Goal: Task Accomplishment & Management: Complete application form

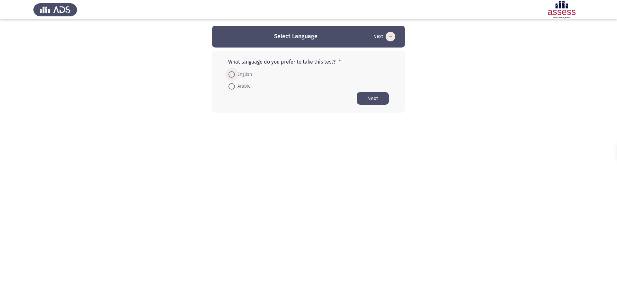
click at [233, 75] on span at bounding box center [231, 74] width 6 height 6
click at [233, 75] on input "English" at bounding box center [231, 74] width 6 height 6
radio input "true"
click at [374, 98] on button "Next" at bounding box center [372, 98] width 32 height 13
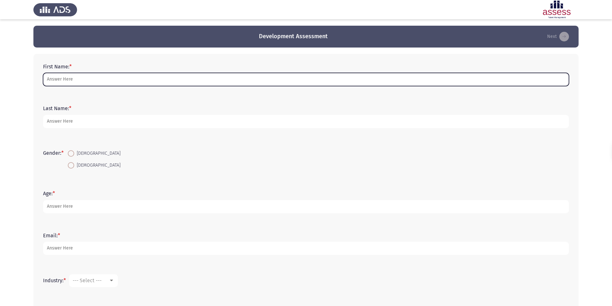
click at [56, 78] on input "First Name: *" at bounding box center [306, 79] width 526 height 13
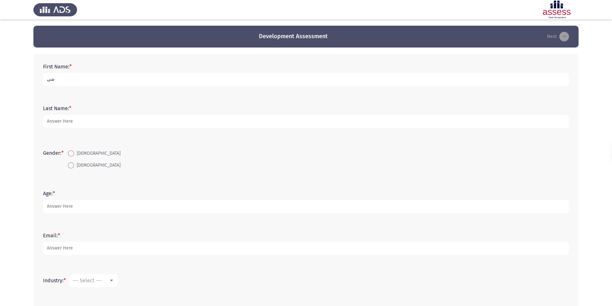
type input "ش"
type input "[PERSON_NAME]"
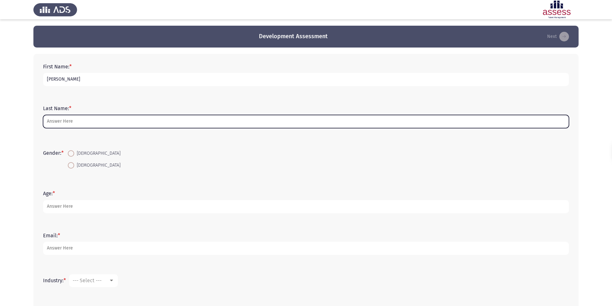
click at [70, 120] on input "Last Name: *" at bounding box center [306, 121] width 526 height 13
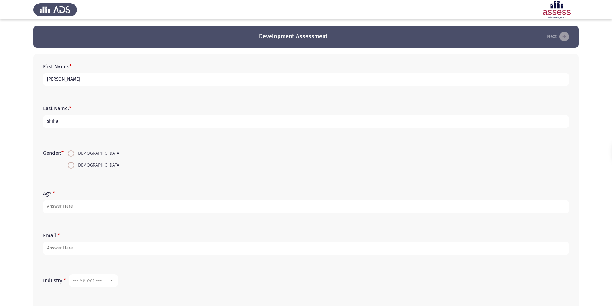
type input "shiha"
click at [76, 166] on span "[DEMOGRAPHIC_DATA]" at bounding box center [97, 166] width 46 height 8
click at [74, 166] on input "[DEMOGRAPHIC_DATA]" at bounding box center [71, 165] width 6 height 6
radio input "true"
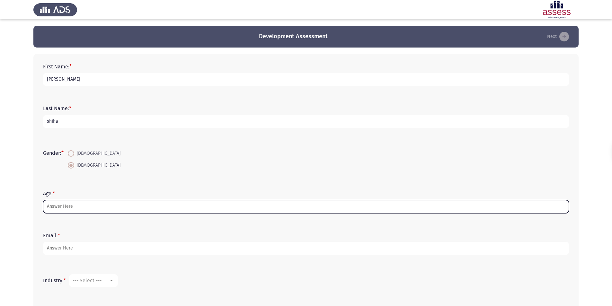
click at [67, 206] on input "Age: *" at bounding box center [306, 206] width 526 height 13
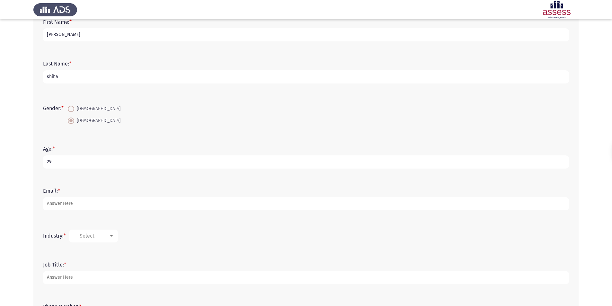
scroll to position [64, 0]
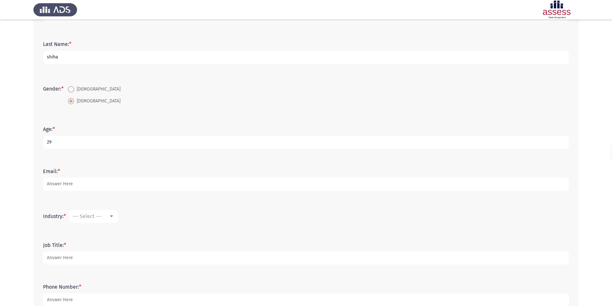
type input "29"
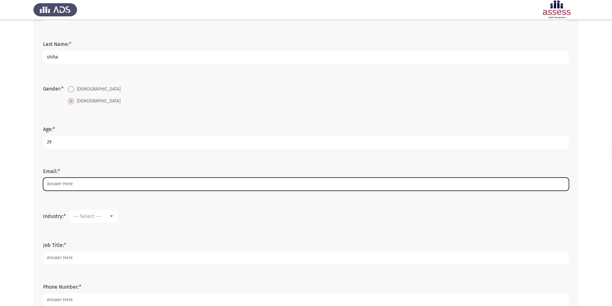
click at [69, 182] on input "Email: *" at bounding box center [306, 184] width 526 height 13
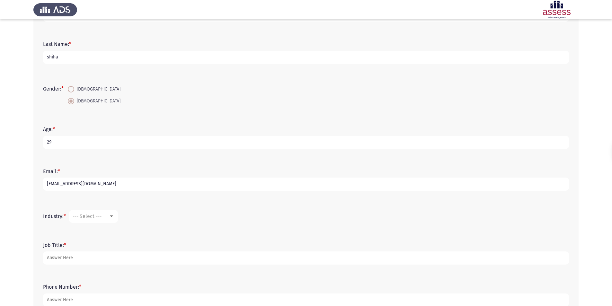
type input "[EMAIL_ADDRESS][DOMAIN_NAME]"
click at [100, 217] on span "--- Select ---" at bounding box center [87, 216] width 29 height 6
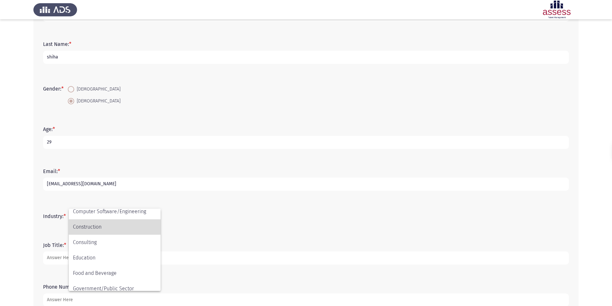
click at [91, 228] on span "Construction" at bounding box center [115, 226] width 84 height 15
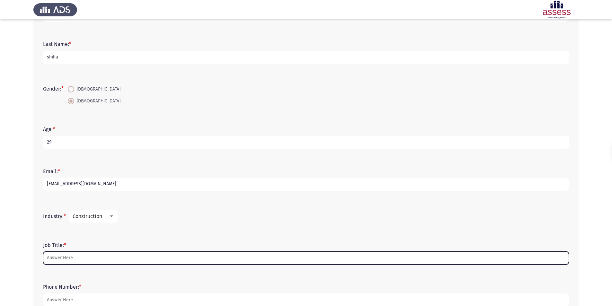
drag, startPoint x: 63, startPoint y: 253, endPoint x: 68, endPoint y: 263, distance: 10.9
click at [63, 253] on input "Job Title: *" at bounding box center [306, 257] width 526 height 13
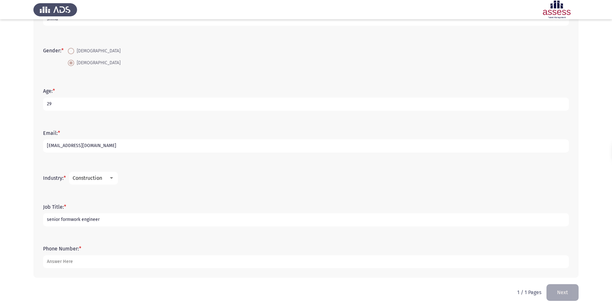
scroll to position [106, 0]
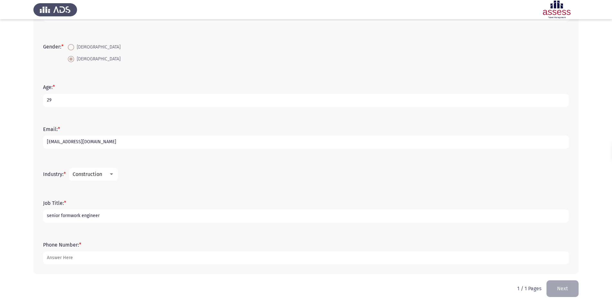
type input "senior formwork engineer"
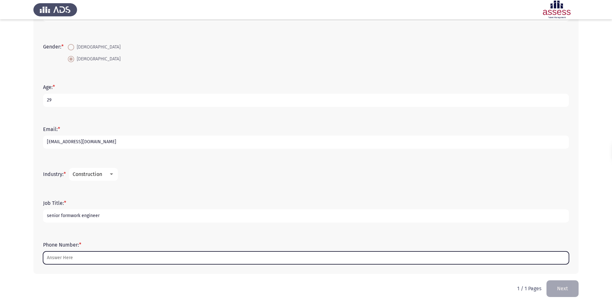
click at [88, 255] on input "Phone Number: *" at bounding box center [306, 257] width 526 height 13
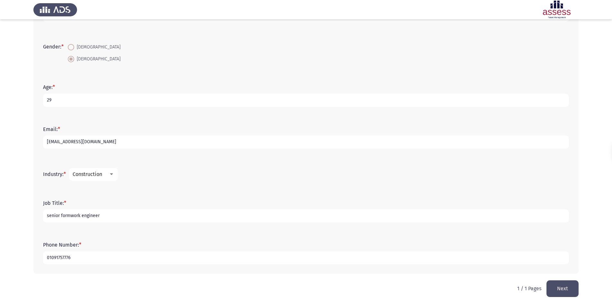
type input "01091757776"
click at [565, 287] on button "Next" at bounding box center [562, 288] width 32 height 16
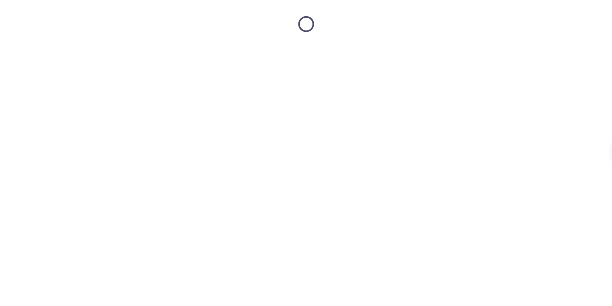
scroll to position [0, 0]
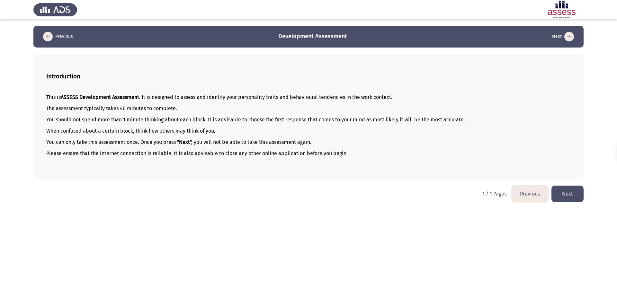
click at [349, 154] on p "Please ensure that the internet connection is reliable. It is also advisable to…" at bounding box center [308, 153] width 524 height 6
click at [344, 154] on p "Please ensure that the internet connection is reliable. It is also advisable to…" at bounding box center [308, 153] width 524 height 6
click at [346, 154] on p "Please ensure that the internet connection is reliable. It is also advisable to…" at bounding box center [308, 153] width 524 height 6
click at [345, 154] on p "Please ensure that the internet connection is reliable. It is also advisable to…" at bounding box center [308, 153] width 524 height 6
drag, startPoint x: 344, startPoint y: 154, endPoint x: 280, endPoint y: 149, distance: 63.8
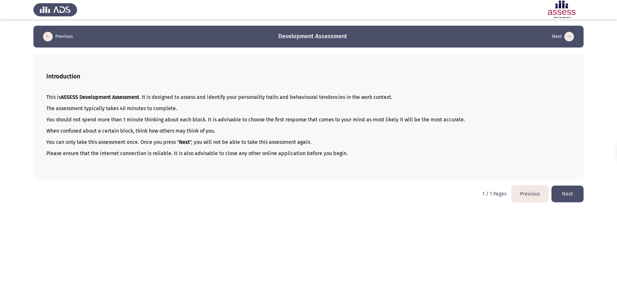
click at [280, 149] on div "This is ASSESS Development Assessment . It is designed to assess and identify y…" at bounding box center [308, 131] width 524 height 84
drag, startPoint x: 280, startPoint y: 149, endPoint x: 216, endPoint y: 147, distance: 64.9
click at [278, 149] on div "This is ASSESS Development Assessment . It is designed to assess and identify y…" at bounding box center [308, 131] width 524 height 84
click at [203, 145] on p "You can only take this assessment once. Once you press " Next ", you will not b…" at bounding box center [308, 142] width 524 height 6
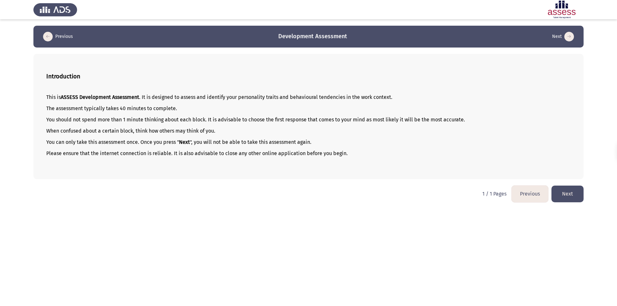
click at [199, 144] on p "You can only take this assessment once. Once you press " Next ", you will not b…" at bounding box center [308, 142] width 524 height 6
click at [199, 140] on p "You can only take this assessment once. Once you press " Next ", you will not b…" at bounding box center [308, 142] width 524 height 6
drag, startPoint x: 98, startPoint y: 92, endPoint x: 92, endPoint y: 89, distance: 7.3
click at [98, 91] on div "This is ASSESS Development Assessment . It is designed to assess and identify y…" at bounding box center [308, 131] width 524 height 84
click at [48, 75] on b "Introduction" at bounding box center [63, 76] width 34 height 7
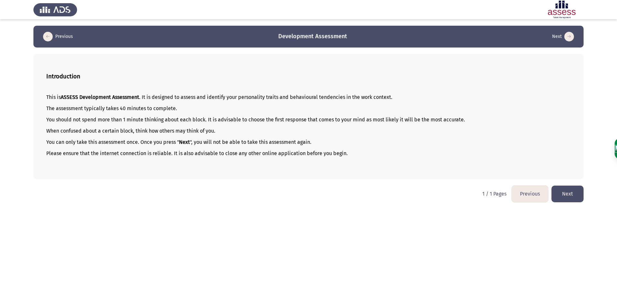
click at [569, 191] on button "Next" at bounding box center [567, 194] width 32 height 16
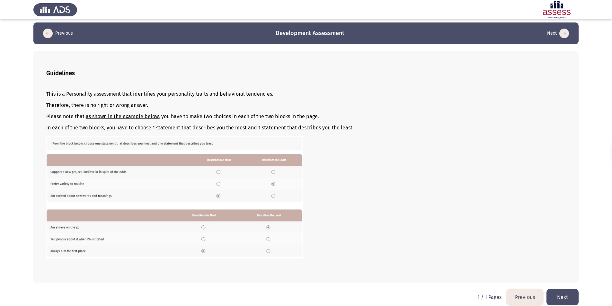
scroll to position [9, 0]
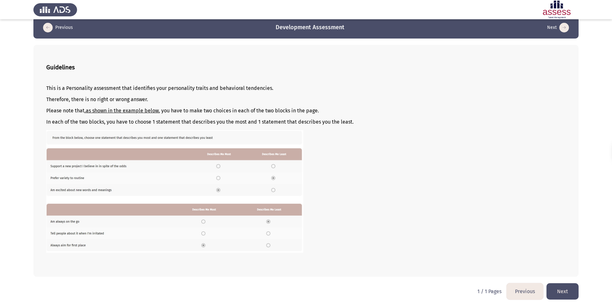
click at [563, 289] on button "Next" at bounding box center [562, 291] width 32 height 16
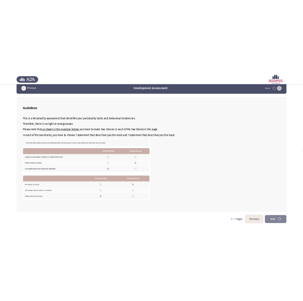
scroll to position [0, 0]
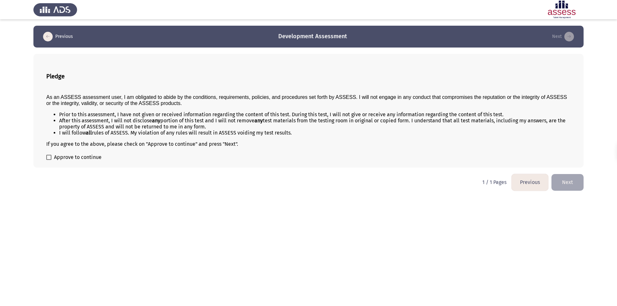
click at [52, 94] on p "As an ASSESS assessment user, I am obligated to abide by the conditions, requir…" at bounding box center [308, 100] width 524 height 12
drag, startPoint x: 98, startPoint y: 99, endPoint x: 298, endPoint y: 100, distance: 199.8
click at [298, 100] on span "As an ASSESS assessment user, I am obligated to abide by the conditions, requir…" at bounding box center [306, 100] width 520 height 12
drag, startPoint x: 303, startPoint y: 100, endPoint x: 89, endPoint y: 110, distance: 214.1
click at [89, 110] on div "As an ASSESS assessment user, I am obligated to abide by the conditions, requir…" at bounding box center [308, 118] width 524 height 58
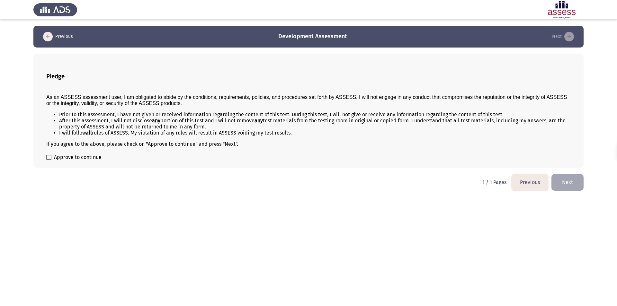
click at [49, 157] on span at bounding box center [48, 157] width 5 height 5
click at [49, 160] on input "Approve to continue" at bounding box center [48, 160] width 0 height 0
checkbox input "true"
click at [529, 183] on button "Previous" at bounding box center [529, 182] width 37 height 16
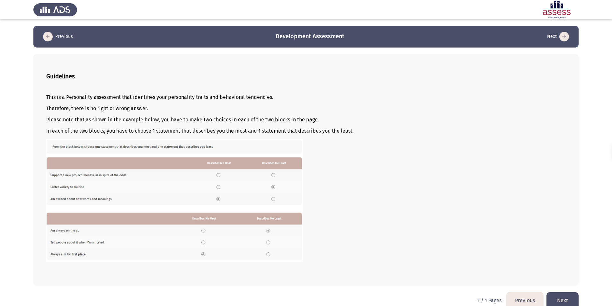
click at [529, 298] on button "Previous" at bounding box center [524, 300] width 37 height 16
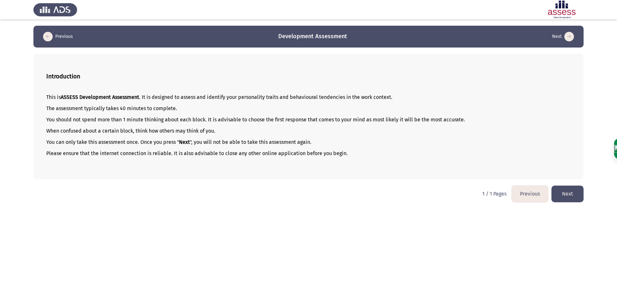
click at [569, 189] on button "Next" at bounding box center [567, 194] width 32 height 16
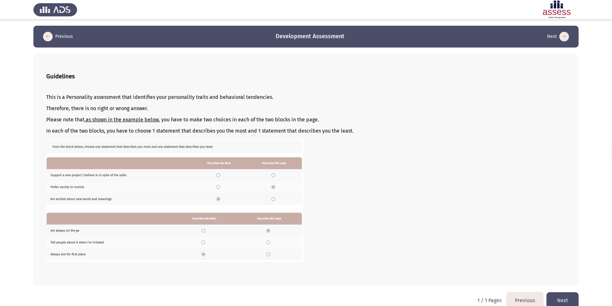
click at [565, 296] on button "Next" at bounding box center [562, 300] width 32 height 16
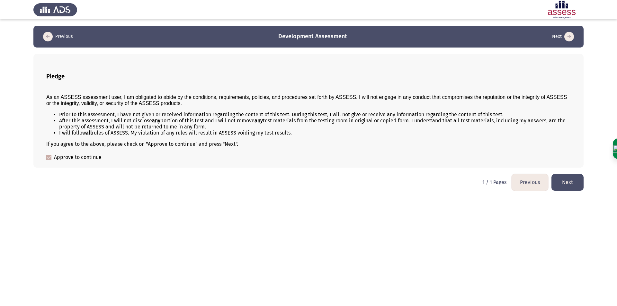
click at [566, 184] on button "Next" at bounding box center [567, 182] width 32 height 16
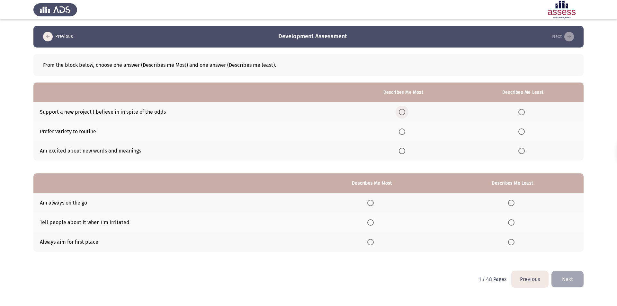
click at [404, 112] on span "Select an option" at bounding box center [402, 112] width 6 height 6
click at [404, 112] on input "Select an option" at bounding box center [402, 112] width 6 height 6
click at [524, 133] on span "Select an option" at bounding box center [521, 131] width 6 height 6
click at [524, 133] on input "Select an option" at bounding box center [521, 131] width 6 height 6
click at [510, 223] on span "Select an option" at bounding box center [511, 222] width 6 height 6
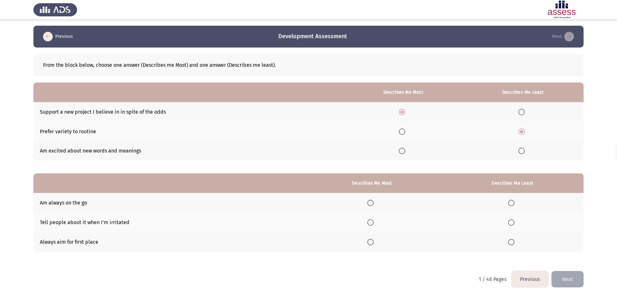
click at [510, 223] on input "Select an option" at bounding box center [511, 222] width 6 height 6
click at [373, 243] on span "Select an option" at bounding box center [370, 242] width 6 height 6
click at [373, 243] on input "Select an option" at bounding box center [370, 242] width 6 height 6
click at [575, 284] on button "Next" at bounding box center [567, 279] width 32 height 16
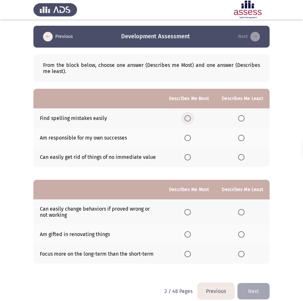
click at [189, 120] on span "Select an option" at bounding box center [187, 118] width 6 height 6
click at [189, 120] on input "Select an option" at bounding box center [187, 118] width 6 height 6
click at [242, 157] on span "Select an option" at bounding box center [241, 157] width 6 height 6
click at [242, 157] on input "Select an option" at bounding box center [241, 157] width 6 height 6
click at [243, 233] on span "Select an option" at bounding box center [241, 234] width 6 height 6
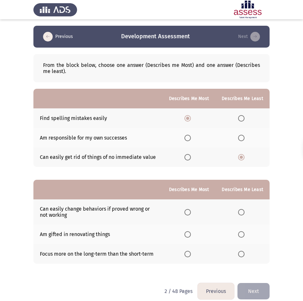
click at [243, 233] on input "Select an option" at bounding box center [241, 234] width 6 height 6
click at [191, 253] on span "Select an option" at bounding box center [187, 254] width 6 height 6
click at [191, 253] on input "Select an option" at bounding box center [187, 254] width 6 height 6
click at [256, 286] on button "Next" at bounding box center [253, 291] width 32 height 16
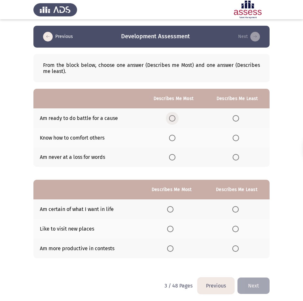
click at [175, 117] on span "Select an option" at bounding box center [172, 118] width 6 height 6
click at [175, 117] on input "Select an option" at bounding box center [172, 118] width 6 height 6
click at [238, 137] on span "Select an option" at bounding box center [236, 138] width 6 height 6
click at [238, 137] on input "Select an option" at bounding box center [236, 138] width 6 height 6
click at [171, 210] on span "Select an option" at bounding box center [170, 209] width 6 height 6
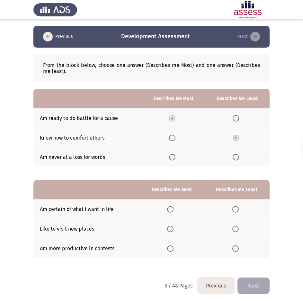
click at [171, 210] on input "Select an option" at bounding box center [170, 209] width 6 height 6
click at [234, 229] on span "Select an option" at bounding box center [235, 228] width 6 height 6
click at [234, 229] on input "Select an option" at bounding box center [235, 228] width 6 height 6
click at [258, 280] on button "Next" at bounding box center [253, 285] width 32 height 16
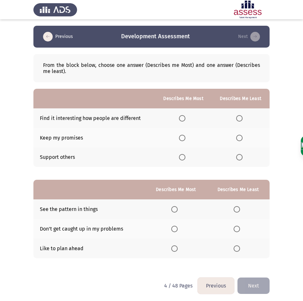
click at [242, 118] on span "Select an option" at bounding box center [239, 118] width 6 height 6
click at [242, 118] on input "Select an option" at bounding box center [239, 118] width 6 height 6
click at [183, 139] on span "Select an option" at bounding box center [182, 138] width 6 height 6
click at [183, 139] on input "Select an option" at bounding box center [182, 138] width 6 height 6
click at [238, 230] on span "Select an option" at bounding box center [236, 228] width 6 height 6
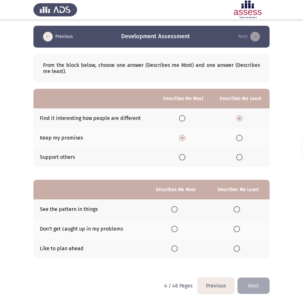
click at [238, 230] on input "Select an option" at bounding box center [236, 228] width 6 height 6
click at [176, 249] on span "Select an option" at bounding box center [174, 248] width 6 height 6
click at [176, 249] on input "Select an option" at bounding box center [174, 248] width 6 height 6
click at [263, 287] on button "Next" at bounding box center [253, 285] width 32 height 16
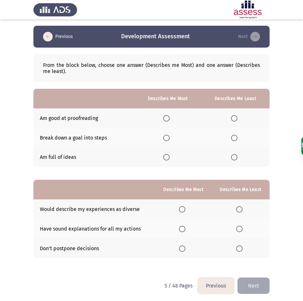
click at [233, 118] on span "Select an option" at bounding box center [234, 118] width 6 height 6
click at [233, 118] on input "Select an option" at bounding box center [234, 118] width 6 height 6
click at [169, 136] on span "Select an option" at bounding box center [166, 138] width 6 height 6
click at [169, 136] on input "Select an option" at bounding box center [166, 138] width 6 height 6
click at [237, 210] on span "Select an option" at bounding box center [239, 209] width 6 height 6
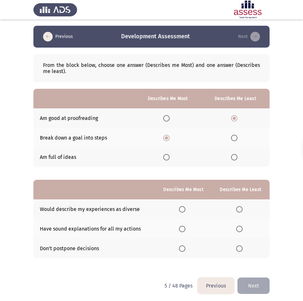
click at [237, 210] on input "Select an option" at bounding box center [239, 209] width 6 height 6
click at [183, 248] on span "Select an option" at bounding box center [182, 248] width 6 height 6
click at [183, 248] on input "Select an option" at bounding box center [182, 248] width 6 height 6
click at [260, 282] on button "Next" at bounding box center [253, 285] width 32 height 16
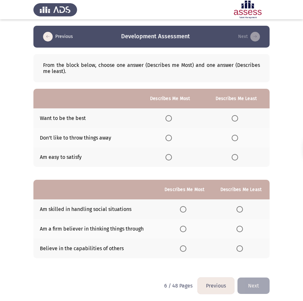
click at [172, 118] on span "Select an option" at bounding box center [168, 118] width 6 height 6
click at [172, 118] on input "Select an option" at bounding box center [168, 118] width 6 height 6
click at [236, 157] on span "Select an option" at bounding box center [235, 157] width 6 height 6
click at [236, 157] on input "Select an option" at bounding box center [235, 157] width 6 height 6
click at [242, 210] on span "Select an option" at bounding box center [239, 209] width 6 height 6
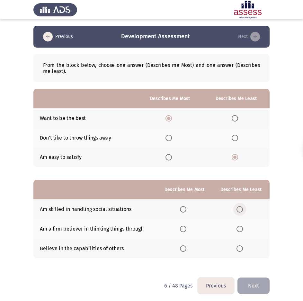
click at [242, 210] on input "Select an option" at bounding box center [239, 209] width 6 height 6
click at [184, 231] on span "Select an option" at bounding box center [183, 228] width 6 height 6
click at [184, 231] on input "Select an option" at bounding box center [183, 228] width 6 height 6
click at [262, 288] on button "Next" at bounding box center [253, 285] width 32 height 16
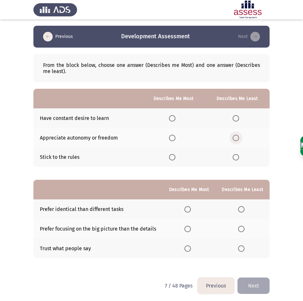
click at [238, 138] on span "Select an option" at bounding box center [236, 138] width 6 height 6
click at [238, 138] on input "Select an option" at bounding box center [236, 138] width 6 height 6
click at [174, 158] on span "Select an option" at bounding box center [172, 157] width 6 height 6
click at [174, 158] on input "Select an option" at bounding box center [172, 157] width 6 height 6
click at [244, 210] on span "Select an option" at bounding box center [241, 209] width 6 height 6
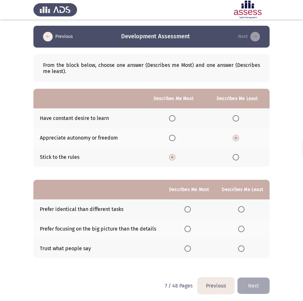
click at [244, 210] on input "Select an option" at bounding box center [241, 209] width 6 height 6
click at [189, 231] on span "Select an option" at bounding box center [187, 228] width 6 height 6
click at [189, 231] on input "Select an option" at bounding box center [187, 228] width 6 height 6
click at [248, 286] on button "Next" at bounding box center [253, 285] width 32 height 16
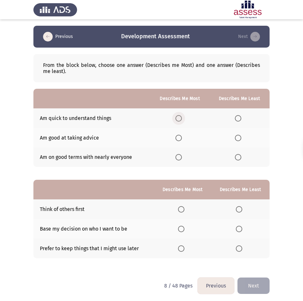
click at [180, 118] on span "Select an option" at bounding box center [178, 118] width 6 height 6
click at [180, 118] on input "Select an option" at bounding box center [178, 118] width 6 height 6
click at [239, 137] on span "Select an option" at bounding box center [238, 138] width 6 height 6
click at [239, 137] on input "Select an option" at bounding box center [238, 138] width 6 height 6
click at [180, 228] on span "Select an option" at bounding box center [181, 228] width 6 height 6
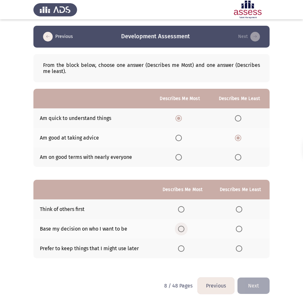
click at [180, 228] on input "Select an option" at bounding box center [181, 228] width 6 height 6
click at [240, 249] on span "Select an option" at bounding box center [239, 248] width 6 height 6
click at [240, 249] on input "Select an option" at bounding box center [239, 248] width 6 height 6
click at [258, 285] on button "Next" at bounding box center [253, 285] width 32 height 16
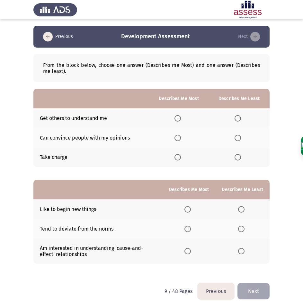
click at [239, 117] on span "Select an option" at bounding box center [237, 118] width 6 height 6
click at [239, 117] on input "Select an option" at bounding box center [237, 118] width 6 height 6
click at [180, 139] on span "Select an option" at bounding box center [177, 138] width 6 height 6
click at [180, 139] on input "Select an option" at bounding box center [177, 138] width 6 height 6
click at [244, 209] on span "Select an option" at bounding box center [241, 209] width 6 height 6
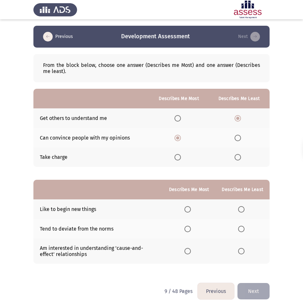
click at [244, 209] on input "Select an option" at bounding box center [241, 209] width 6 height 6
click at [189, 251] on span "Select an option" at bounding box center [187, 251] width 6 height 6
click at [189, 251] on input "Select an option" at bounding box center [187, 251] width 6 height 6
click at [259, 288] on button "Next" at bounding box center [253, 291] width 32 height 16
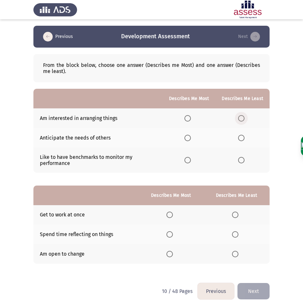
click at [242, 115] on span "Select an option" at bounding box center [241, 118] width 6 height 6
click at [242, 115] on input "Select an option" at bounding box center [241, 118] width 6 height 6
click at [189, 138] on span "Select an option" at bounding box center [187, 138] width 6 height 6
click at [189, 138] on input "Select an option" at bounding box center [187, 138] width 6 height 6
click at [236, 234] on span "Select an option" at bounding box center [235, 234] width 6 height 6
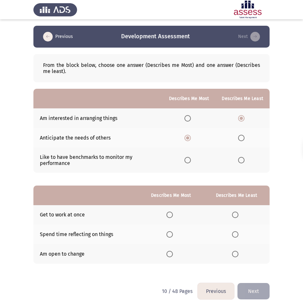
click at [236, 234] on input "Select an option" at bounding box center [235, 234] width 6 height 6
click at [170, 257] on th at bounding box center [171, 254] width 65 height 20
click at [172, 255] on span "Select an option" at bounding box center [169, 254] width 6 height 6
click at [172, 255] on input "Select an option" at bounding box center [169, 254] width 6 height 6
click at [260, 290] on button "Next" at bounding box center [253, 291] width 32 height 16
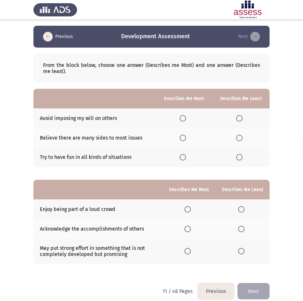
click at [183, 138] on span "Select an option" at bounding box center [183, 138] width 6 height 6
click at [183, 138] on input "Select an option" at bounding box center [183, 138] width 6 height 6
click at [242, 156] on span "Select an option" at bounding box center [239, 157] width 6 height 6
click at [242, 156] on input "Select an option" at bounding box center [239, 157] width 6 height 6
click at [242, 209] on span "Select an option" at bounding box center [241, 209] width 6 height 6
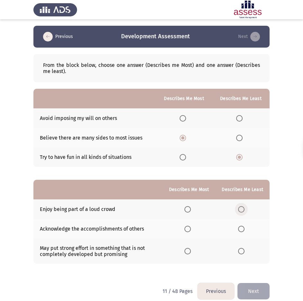
click at [242, 209] on input "Select an option" at bounding box center [241, 209] width 6 height 6
click at [188, 229] on span "Select an option" at bounding box center [187, 228] width 6 height 6
click at [188, 229] on input "Select an option" at bounding box center [187, 228] width 6 height 6
click at [249, 291] on button "Next" at bounding box center [253, 291] width 32 height 16
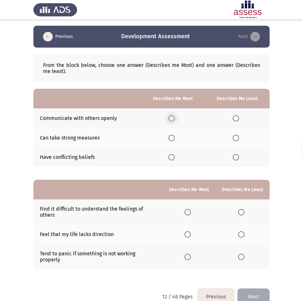
click at [177, 117] on label "Select an option" at bounding box center [172, 118] width 9 height 6
click at [175, 117] on input "Select an option" at bounding box center [171, 118] width 6 height 6
click at [237, 157] on span "Select an option" at bounding box center [236, 157] width 6 height 6
click at [237, 157] on input "Select an option" at bounding box center [236, 157] width 6 height 6
click at [191, 211] on span "Select an option" at bounding box center [187, 212] width 6 height 6
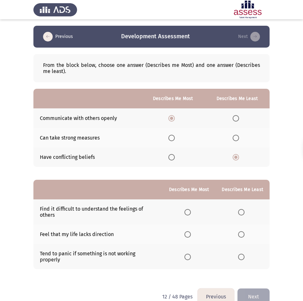
click at [191, 211] on input "Select an option" at bounding box center [187, 212] width 6 height 6
click at [242, 233] on span "Select an option" at bounding box center [241, 234] width 6 height 6
click at [242, 233] on input "Select an option" at bounding box center [241, 234] width 6 height 6
click at [254, 294] on button "Next" at bounding box center [253, 296] width 32 height 16
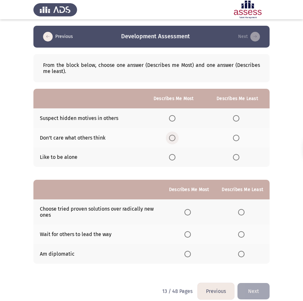
click at [171, 139] on span "Select an option" at bounding box center [172, 138] width 6 height 6
click at [171, 139] on input "Select an option" at bounding box center [172, 138] width 6 height 6
click at [233, 159] on span "Select an option" at bounding box center [236, 157] width 6 height 6
click at [233, 159] on input "Select an option" at bounding box center [236, 157] width 6 height 6
click at [243, 234] on span "Select an option" at bounding box center [241, 234] width 6 height 6
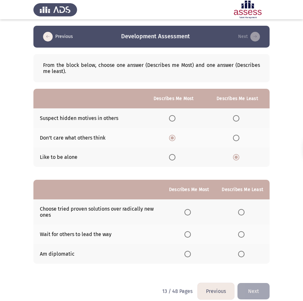
click at [243, 234] on input "Select an option" at bounding box center [241, 234] width 6 height 6
click at [191, 251] on span "Select an option" at bounding box center [187, 254] width 6 height 6
click at [191, 251] on input "Select an option" at bounding box center [187, 254] width 6 height 6
drag, startPoint x: 263, startPoint y: 288, endPoint x: 245, endPoint y: 266, distance: 28.5
click at [263, 288] on button "Next" at bounding box center [253, 291] width 32 height 16
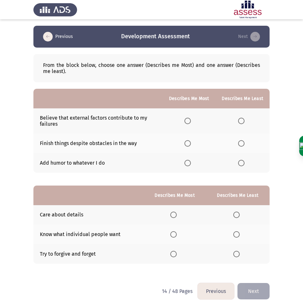
click at [243, 120] on span "Select an option" at bounding box center [241, 121] width 6 height 6
click at [243, 120] on input "Select an option" at bounding box center [241, 121] width 6 height 6
click at [188, 144] on span "Select an option" at bounding box center [187, 143] width 6 height 6
click at [188, 144] on input "Select an option" at bounding box center [187, 143] width 6 height 6
click at [176, 233] on span "Select an option" at bounding box center [173, 234] width 6 height 6
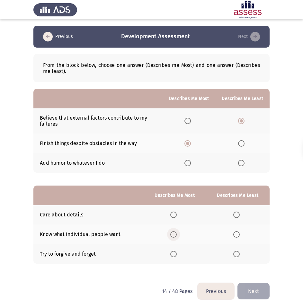
click at [176, 233] on input "Select an option" at bounding box center [173, 234] width 6 height 6
click at [238, 253] on span "Select an option" at bounding box center [236, 254] width 6 height 6
click at [238, 253] on input "Select an option" at bounding box center [236, 254] width 6 height 6
click at [261, 294] on button "Next" at bounding box center [253, 291] width 32 height 16
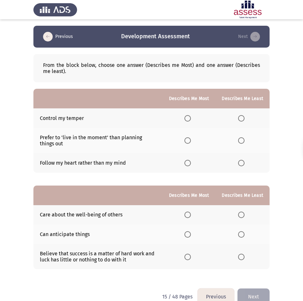
click at [189, 118] on span "Select an option" at bounding box center [187, 118] width 6 height 6
click at [189, 118] on input "Select an option" at bounding box center [187, 118] width 6 height 6
click at [244, 141] on span "Select an option" at bounding box center [241, 140] width 6 height 6
click at [244, 141] on input "Select an option" at bounding box center [241, 140] width 6 height 6
click at [191, 212] on span "Select an option" at bounding box center [187, 214] width 6 height 6
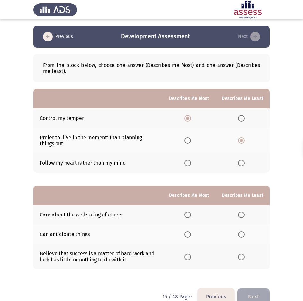
click at [191, 212] on input "Select an option" at bounding box center [187, 214] width 6 height 6
click at [241, 258] on span "Select an option" at bounding box center [241, 256] width 6 height 6
click at [241, 258] on input "Select an option" at bounding box center [241, 256] width 6 height 6
click at [260, 291] on button "Next" at bounding box center [253, 296] width 32 height 16
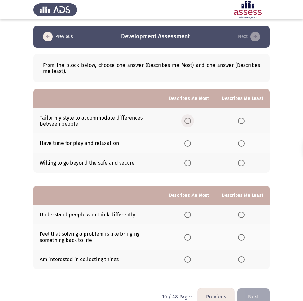
click at [190, 123] on span "Select an option" at bounding box center [187, 121] width 6 height 6
click at [190, 123] on input "Select an option" at bounding box center [187, 121] width 6 height 6
click at [243, 141] on span "Select an option" at bounding box center [241, 143] width 6 height 6
click at [243, 141] on input "Select an option" at bounding box center [241, 143] width 6 height 6
click at [188, 215] on span "Select an option" at bounding box center [187, 214] width 6 height 6
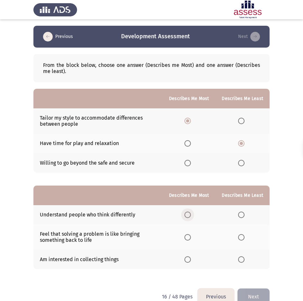
click at [188, 215] on input "Select an option" at bounding box center [187, 214] width 6 height 6
click at [242, 260] on span "Select an option" at bounding box center [241, 259] width 6 height 6
click at [242, 260] on input "Select an option" at bounding box center [241, 259] width 6 height 6
click at [252, 294] on button "Next" at bounding box center [253, 296] width 32 height 16
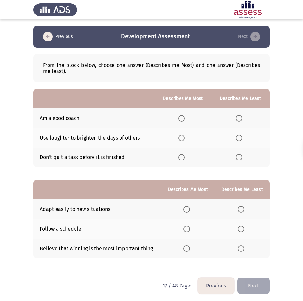
click at [183, 113] on th at bounding box center [182, 118] width 57 height 20
click at [183, 120] on span "Select an option" at bounding box center [181, 118] width 6 height 6
click at [183, 120] on input "Select an option" at bounding box center [181, 118] width 6 height 6
click at [242, 138] on span "Select an option" at bounding box center [239, 138] width 6 height 6
click at [242, 138] on input "Select an option" at bounding box center [239, 138] width 6 height 6
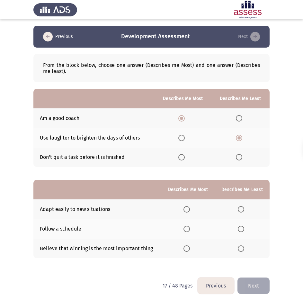
click at [186, 210] on span "Select an option" at bounding box center [186, 209] width 6 height 6
click at [186, 210] on input "Select an option" at bounding box center [186, 209] width 6 height 6
click at [240, 229] on span "Select an option" at bounding box center [241, 228] width 6 height 6
click at [240, 229] on input "Select an option" at bounding box center [241, 228] width 6 height 6
click at [253, 286] on button "Next" at bounding box center [253, 285] width 32 height 16
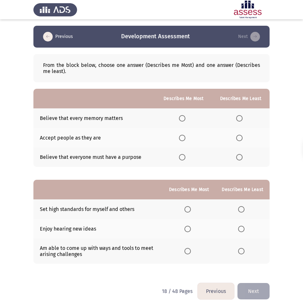
click at [183, 139] on span "Select an option" at bounding box center [182, 138] width 6 height 6
click at [183, 139] on input "Select an option" at bounding box center [182, 138] width 6 height 6
click at [242, 158] on span "Select an option" at bounding box center [239, 157] width 6 height 6
click at [242, 158] on input "Select an option" at bounding box center [239, 157] width 6 height 6
click at [240, 209] on span "Select an option" at bounding box center [241, 209] width 6 height 6
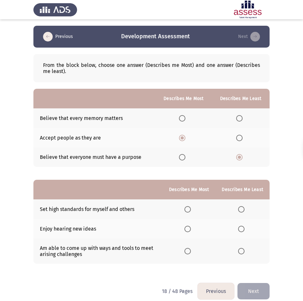
click at [240, 209] on input "Select an option" at bounding box center [241, 209] width 6 height 6
click at [191, 251] on span "Select an option" at bounding box center [187, 251] width 6 height 6
click at [191, 251] on input "Select an option" at bounding box center [187, 251] width 6 height 6
click at [264, 291] on button "Next" at bounding box center [253, 291] width 32 height 16
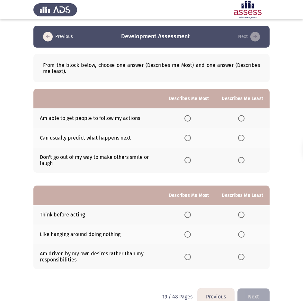
click at [190, 120] on span "Select an option" at bounding box center [187, 118] width 6 height 6
click at [190, 120] on input "Select an option" at bounding box center [187, 118] width 6 height 6
click at [247, 158] on label "Select an option" at bounding box center [242, 160] width 9 height 6
click at [244, 158] on input "Select an option" at bounding box center [241, 160] width 6 height 6
click at [189, 216] on span "Select an option" at bounding box center [187, 214] width 6 height 6
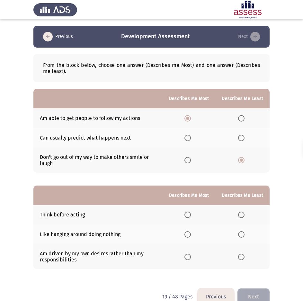
click at [189, 216] on input "Select an option" at bounding box center [187, 214] width 6 height 6
click at [242, 258] on span "Select an option" at bounding box center [241, 256] width 6 height 6
click at [242, 258] on input "Select an option" at bounding box center [241, 256] width 6 height 6
click at [258, 294] on button "Next" at bounding box center [253, 296] width 32 height 16
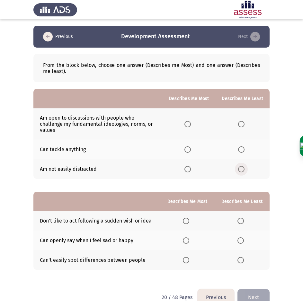
click at [244, 167] on span "Select an option" at bounding box center [241, 169] width 6 height 6
click at [244, 167] on input "Select an option" at bounding box center [241, 169] width 6 height 6
click at [190, 124] on span "Select an option" at bounding box center [187, 124] width 6 height 6
click at [190, 124] on input "Select an option" at bounding box center [187, 124] width 6 height 6
click at [189, 223] on span "Select an option" at bounding box center [186, 220] width 6 height 6
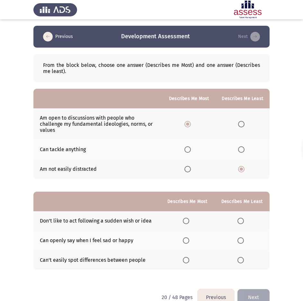
click at [189, 223] on input "Select an option" at bounding box center [186, 220] width 6 height 6
click at [236, 240] on th at bounding box center [241, 240] width 55 height 20
click at [241, 238] on span "Select an option" at bounding box center [240, 240] width 6 height 6
click at [241, 238] on input "Select an option" at bounding box center [240, 240] width 6 height 6
click at [264, 289] on button "Next" at bounding box center [253, 297] width 32 height 16
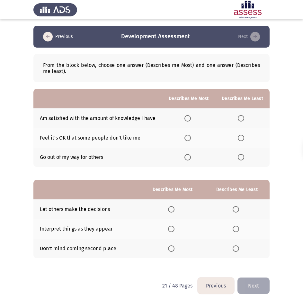
click at [193, 117] on label "Select an option" at bounding box center [188, 118] width 9 height 6
click at [191, 117] on input "Select an option" at bounding box center [187, 118] width 6 height 6
click at [241, 158] on span "Select an option" at bounding box center [241, 157] width 6 height 6
click at [241, 158] on input "Select an option" at bounding box center [241, 157] width 6 height 6
click at [239, 208] on label "Select an option" at bounding box center [237, 209] width 9 height 6
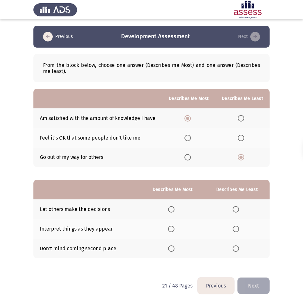
click at [239, 208] on input "Select an option" at bounding box center [236, 209] width 6 height 6
click at [171, 229] on span "Select an option" at bounding box center [171, 229] width 0 height 0
click at [172, 228] on input "Select an option" at bounding box center [171, 228] width 6 height 6
click at [255, 284] on button "Next" at bounding box center [253, 285] width 32 height 16
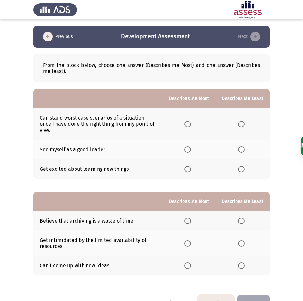
click at [244, 121] on span "Select an option" at bounding box center [241, 124] width 6 height 6
click at [244, 121] on input "Select an option" at bounding box center [241, 124] width 6 height 6
click at [191, 146] on span "Select an option" at bounding box center [187, 149] width 6 height 6
click at [191, 146] on input "Select an option" at bounding box center [187, 149] width 6 height 6
click at [188, 240] on span "Select an option" at bounding box center [187, 243] width 6 height 6
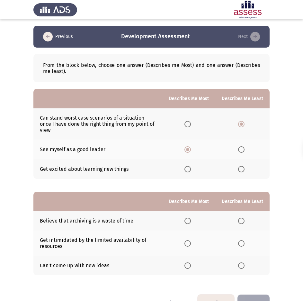
click at [188, 240] on input "Select an option" at bounding box center [187, 243] width 6 height 6
click at [243, 262] on span "Select an option" at bounding box center [241, 265] width 6 height 6
click at [243, 262] on input "Select an option" at bounding box center [241, 265] width 6 height 6
click at [269, 238] on th at bounding box center [242, 242] width 54 height 25
click at [253, 295] on button "Next" at bounding box center [253, 302] width 32 height 16
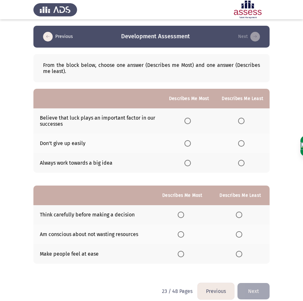
click at [243, 121] on span "Select an option" at bounding box center [241, 121] width 6 height 6
click at [243, 121] on input "Select an option" at bounding box center [241, 121] width 6 height 6
click at [193, 163] on label "Select an option" at bounding box center [188, 163] width 9 height 6
click at [191, 163] on input "Select an option" at bounding box center [187, 163] width 6 height 6
click at [181, 213] on span "Select an option" at bounding box center [181, 214] width 6 height 6
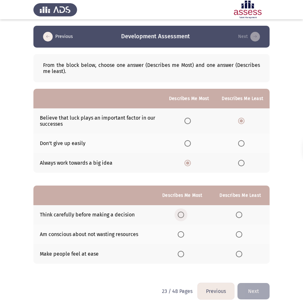
click at [181, 213] on input "Select an option" at bounding box center [181, 214] width 6 height 6
click at [238, 254] on span "Select an option" at bounding box center [239, 254] width 6 height 6
click at [238, 254] on input "Select an option" at bounding box center [239, 254] width 6 height 6
click at [250, 286] on button "Next" at bounding box center [253, 291] width 32 height 16
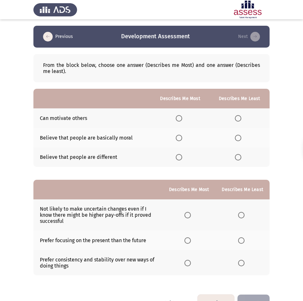
click at [176, 119] on span "Select an option" at bounding box center [179, 118] width 6 height 6
click at [176, 119] on input "Select an option" at bounding box center [179, 118] width 6 height 6
click at [239, 139] on span "Select an option" at bounding box center [238, 138] width 6 height 6
click at [239, 139] on input "Select an option" at bounding box center [238, 138] width 6 height 6
click at [242, 215] on span "Select an option" at bounding box center [241, 215] width 6 height 6
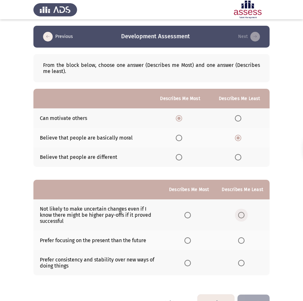
click at [242, 215] on input "Select an option" at bounding box center [241, 215] width 6 height 6
click at [186, 263] on span "Select an option" at bounding box center [187, 262] width 6 height 6
click at [186, 263] on input "Select an option" at bounding box center [187, 262] width 6 height 6
click at [255, 295] on button "Next" at bounding box center [253, 302] width 32 height 16
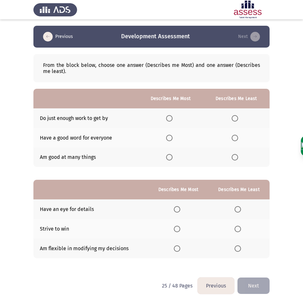
click at [236, 118] on span "Select an option" at bounding box center [235, 118] width 6 height 6
click at [236, 118] on input "Select an option" at bounding box center [235, 118] width 6 height 6
click at [172, 157] on span "Select an option" at bounding box center [169, 157] width 6 height 6
click at [172, 157] on input "Select an option" at bounding box center [169, 157] width 6 height 6
click at [239, 207] on span "Select an option" at bounding box center [237, 209] width 6 height 6
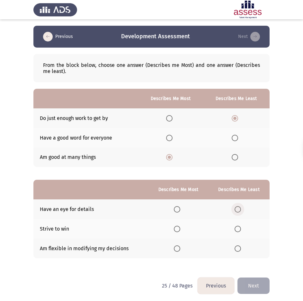
click at [239, 207] on input "Select an option" at bounding box center [237, 209] width 6 height 6
click at [179, 209] on span "Select an option" at bounding box center [177, 209] width 6 height 6
click at [179, 209] on input "Select an option" at bounding box center [177, 209] width 6 height 6
click at [238, 227] on span "Select an option" at bounding box center [237, 228] width 6 height 6
click at [238, 227] on input "Select an option" at bounding box center [237, 228] width 6 height 6
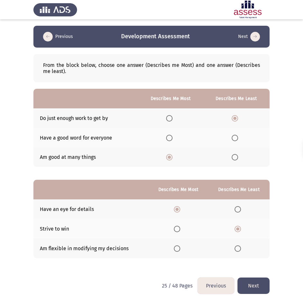
click at [257, 282] on button "Next" at bounding box center [253, 285] width 32 height 16
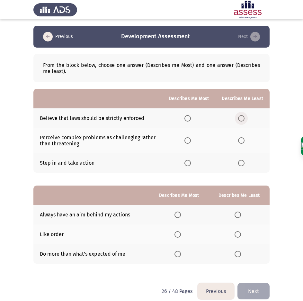
click at [243, 116] on span "Select an option" at bounding box center [241, 118] width 6 height 6
click at [243, 116] on input "Select an option" at bounding box center [241, 118] width 6 height 6
click at [190, 138] on span "Select an option" at bounding box center [187, 140] width 6 height 6
click at [190, 138] on input "Select an option" at bounding box center [187, 140] width 6 height 6
click at [240, 235] on span "Select an option" at bounding box center [237, 234] width 6 height 6
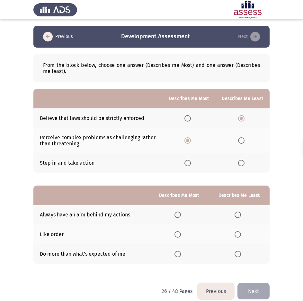
click at [240, 235] on input "Select an option" at bounding box center [237, 234] width 6 height 6
click at [179, 213] on span "Select an option" at bounding box center [177, 214] width 6 height 6
click at [179, 213] on input "Select an option" at bounding box center [177, 214] width 6 height 6
click at [259, 287] on button "Next" at bounding box center [253, 291] width 32 height 16
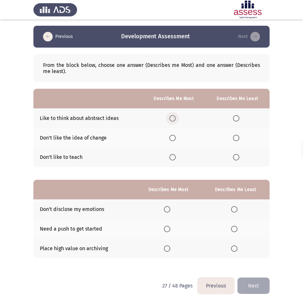
click at [174, 119] on span "Select an option" at bounding box center [172, 118] width 6 height 6
click at [174, 119] on input "Select an option" at bounding box center [172, 118] width 6 height 6
click at [235, 158] on span "Select an option" at bounding box center [236, 157] width 6 height 6
click at [235, 158] on input "Select an option" at bounding box center [236, 157] width 6 height 6
click at [234, 210] on span "Select an option" at bounding box center [234, 209] width 6 height 6
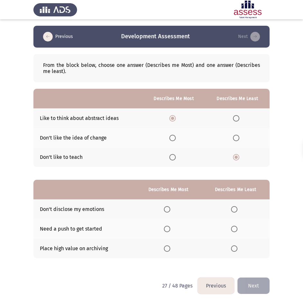
click at [234, 210] on input "Select an option" at bounding box center [234, 209] width 6 height 6
click at [234, 228] on span "Select an option" at bounding box center [234, 228] width 6 height 6
click at [234, 228] on input "Select an option" at bounding box center [234, 228] width 6 height 6
click at [170, 249] on span "Select an option" at bounding box center [167, 248] width 6 height 6
click at [170, 249] on input "Select an option" at bounding box center [167, 248] width 6 height 6
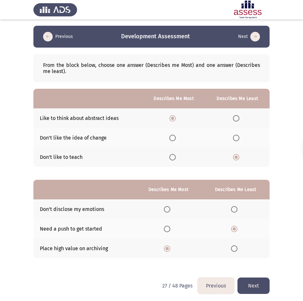
click at [258, 283] on button "Next" at bounding box center [253, 285] width 32 height 16
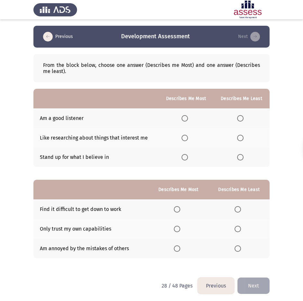
click at [182, 119] on th at bounding box center [186, 118] width 55 height 20
click at [188, 119] on span "Select an option" at bounding box center [184, 118] width 6 height 6
click at [188, 119] on input "Select an option" at bounding box center [184, 118] width 6 height 6
click at [240, 137] on span "Select an option" at bounding box center [240, 138] width 6 height 6
click at [240, 137] on input "Select an option" at bounding box center [240, 138] width 6 height 6
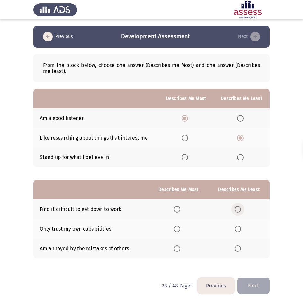
click at [237, 210] on span "Select an option" at bounding box center [237, 209] width 6 height 6
click at [237, 210] on input "Select an option" at bounding box center [237, 209] width 6 height 6
click at [179, 230] on span "Select an option" at bounding box center [177, 228] width 6 height 6
click at [179, 230] on input "Select an option" at bounding box center [177, 228] width 6 height 6
click at [247, 282] on button "Next" at bounding box center [253, 285] width 32 height 16
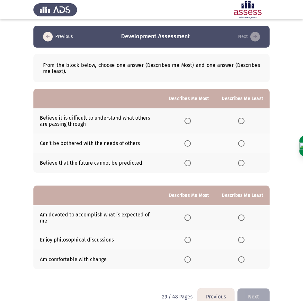
click at [248, 144] on th at bounding box center [242, 143] width 54 height 20
click at [242, 144] on span "Select an option" at bounding box center [241, 143] width 6 height 6
click at [242, 144] on input "Select an option" at bounding box center [241, 143] width 6 height 6
click at [193, 163] on label "Select an option" at bounding box center [188, 163] width 9 height 6
click at [191, 163] on input "Select an option" at bounding box center [187, 163] width 6 height 6
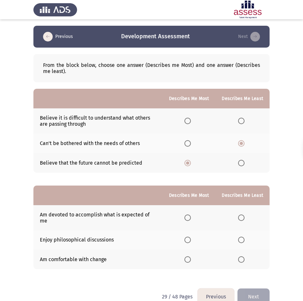
click at [189, 214] on span "Select an option" at bounding box center [187, 217] width 6 height 6
click at [189, 214] on input "Select an option" at bounding box center [187, 217] width 6 height 6
click at [242, 236] on span "Select an option" at bounding box center [241, 239] width 6 height 6
click at [242, 236] on input "Select an option" at bounding box center [241, 239] width 6 height 6
click at [255, 291] on button "Next" at bounding box center [253, 296] width 32 height 16
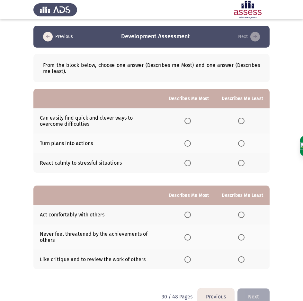
click at [245, 122] on label "Select an option" at bounding box center [242, 121] width 9 height 6
click at [244, 122] on input "Select an option" at bounding box center [241, 121] width 6 height 6
click at [187, 144] on span "Select an option" at bounding box center [187, 143] width 6 height 6
click at [187, 144] on input "Select an option" at bounding box center [187, 143] width 6 height 6
click at [188, 215] on span "Select an option" at bounding box center [187, 214] width 6 height 6
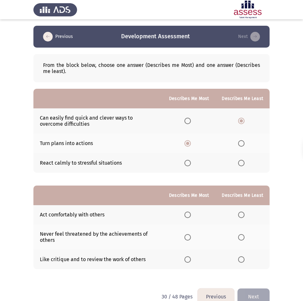
click at [188, 215] on input "Select an option" at bounding box center [187, 214] width 6 height 6
click at [245, 259] on label "Select an option" at bounding box center [242, 259] width 9 height 6
click at [244, 259] on input "Select an option" at bounding box center [241, 259] width 6 height 6
click at [261, 289] on button "Next" at bounding box center [253, 296] width 32 height 16
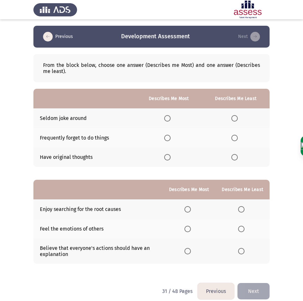
click at [235, 139] on span "Select an option" at bounding box center [234, 138] width 6 height 6
click at [235, 139] on input "Select an option" at bounding box center [234, 138] width 6 height 6
click at [171, 156] on span "Select an option" at bounding box center [167, 157] width 6 height 6
click at [171, 156] on input "Select an option" at bounding box center [167, 157] width 6 height 6
click at [189, 210] on span "Select an option" at bounding box center [187, 209] width 6 height 6
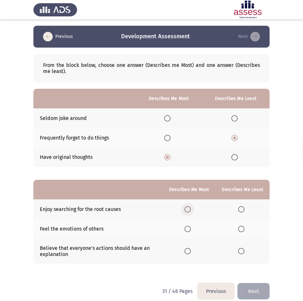
click at [189, 210] on input "Select an option" at bounding box center [187, 209] width 6 height 6
click at [241, 229] on span "Select an option" at bounding box center [241, 229] width 0 height 0
click at [242, 228] on input "Select an option" at bounding box center [241, 228] width 6 height 6
click at [258, 289] on button "Next" at bounding box center [253, 291] width 32 height 16
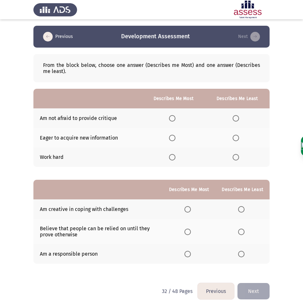
click at [236, 118] on span "Select an option" at bounding box center [236, 118] width 0 height 0
click at [236, 118] on input "Select an option" at bounding box center [236, 118] width 6 height 6
click at [175, 138] on span "Select an option" at bounding box center [172, 138] width 6 height 6
click at [175, 138] on input "Select an option" at bounding box center [172, 138] width 6 height 6
click at [244, 231] on span "Select an option" at bounding box center [241, 231] width 6 height 6
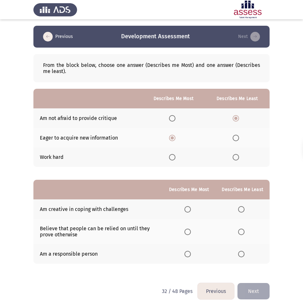
click at [244, 231] on input "Select an option" at bounding box center [241, 231] width 6 height 6
click at [186, 251] on span "Select an option" at bounding box center [187, 254] width 6 height 6
click at [186, 251] on input "Select an option" at bounding box center [187, 254] width 6 height 6
click at [255, 292] on button "Next" at bounding box center [253, 291] width 32 height 16
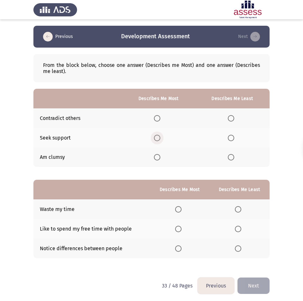
click at [159, 138] on span "Select an option" at bounding box center [157, 138] width 6 height 6
click at [159, 138] on input "Select an option" at bounding box center [157, 138] width 6 height 6
click at [233, 158] on span "Select an option" at bounding box center [231, 157] width 6 height 6
click at [233, 158] on input "Select an option" at bounding box center [231, 157] width 6 height 6
click at [239, 207] on span "Select an option" at bounding box center [238, 209] width 6 height 6
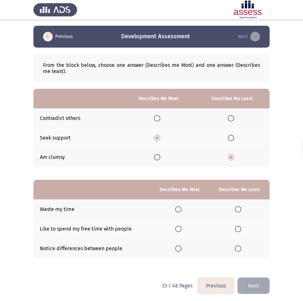
click at [239, 207] on input "Select an option" at bounding box center [238, 209] width 6 height 6
click at [177, 229] on span "Select an option" at bounding box center [178, 228] width 6 height 6
click at [177, 229] on input "Select an option" at bounding box center [178, 228] width 6 height 6
click at [260, 282] on button "Next" at bounding box center [253, 285] width 32 height 16
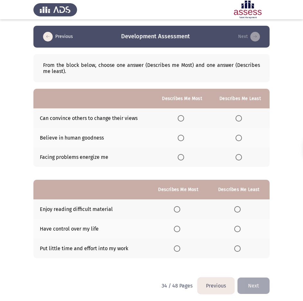
click at [182, 116] on span "Select an option" at bounding box center [181, 118] width 6 height 6
click at [182, 116] on input "Select an option" at bounding box center [181, 118] width 6 height 6
click at [242, 140] on span "Select an option" at bounding box center [238, 138] width 6 height 6
click at [242, 140] on input "Select an option" at bounding box center [238, 138] width 6 height 6
click at [180, 229] on span "Select an option" at bounding box center [177, 228] width 6 height 6
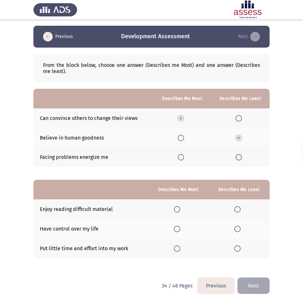
click at [180, 229] on input "Select an option" at bounding box center [177, 228] width 6 height 6
click at [237, 248] on span "Select an option" at bounding box center [237, 248] width 6 height 6
click at [237, 248] on input "Select an option" at bounding box center [237, 248] width 6 height 6
click at [256, 283] on button "Next" at bounding box center [253, 285] width 32 height 16
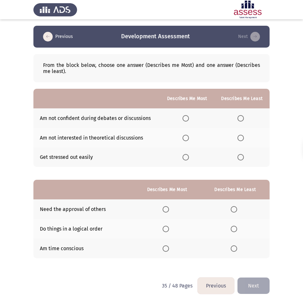
click at [188, 136] on span "Select an option" at bounding box center [185, 138] width 6 height 6
click at [188, 136] on input "Select an option" at bounding box center [185, 138] width 6 height 6
click at [241, 158] on span "Select an option" at bounding box center [240, 157] width 6 height 6
click at [241, 158] on input "Select an option" at bounding box center [240, 157] width 6 height 6
click at [235, 210] on span "Select an option" at bounding box center [234, 209] width 6 height 6
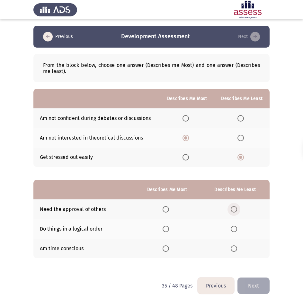
click at [235, 210] on input "Select an option" at bounding box center [234, 209] width 6 height 6
click at [164, 232] on span "Select an option" at bounding box center [166, 228] width 6 height 6
click at [164, 232] on input "Select an option" at bounding box center [166, 228] width 6 height 6
click at [259, 282] on button "Next" at bounding box center [253, 285] width 32 height 16
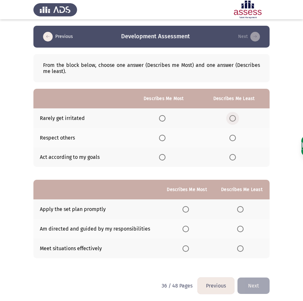
click at [233, 117] on span "Select an option" at bounding box center [232, 118] width 6 height 6
click at [233, 117] on input "Select an option" at bounding box center [232, 118] width 6 height 6
click at [165, 157] on span "Select an option" at bounding box center [162, 157] width 6 height 6
click at [165, 157] on input "Select an option" at bounding box center [162, 157] width 6 height 6
click at [240, 210] on span "Select an option" at bounding box center [240, 209] width 6 height 6
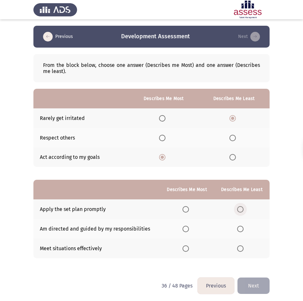
click at [240, 210] on input "Select an option" at bounding box center [240, 209] width 6 height 6
click at [189, 229] on label "Select an option" at bounding box center [186, 228] width 9 height 6
click at [189, 229] on input "Select an option" at bounding box center [185, 228] width 6 height 6
click at [259, 284] on button "Next" at bounding box center [253, 285] width 32 height 16
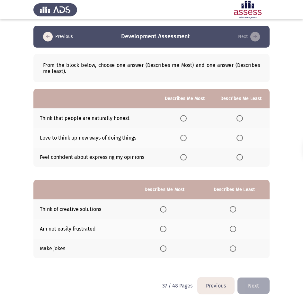
click at [186, 119] on span "Select an option" at bounding box center [183, 118] width 6 height 6
click at [186, 119] on input "Select an option" at bounding box center [183, 118] width 6 height 6
click at [240, 116] on span "Select an option" at bounding box center [239, 118] width 6 height 6
click at [240, 116] on input "Select an option" at bounding box center [239, 118] width 6 height 6
click at [187, 155] on span "Select an option" at bounding box center [183, 157] width 6 height 6
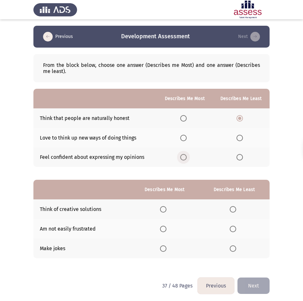
click at [187, 155] on input "Select an option" at bounding box center [183, 157] width 6 height 6
click at [236, 209] on span "Select an option" at bounding box center [233, 209] width 6 height 6
click at [236, 209] on input "Select an option" at bounding box center [233, 209] width 6 height 6
click at [164, 229] on span "Select an option" at bounding box center [163, 228] width 6 height 6
click at [164, 229] on input "Select an option" at bounding box center [163, 228] width 6 height 6
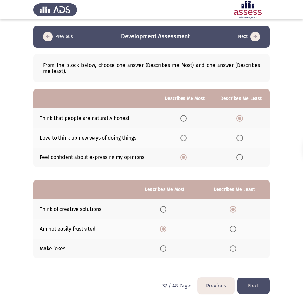
click at [259, 286] on button "Next" at bounding box center [253, 285] width 32 height 16
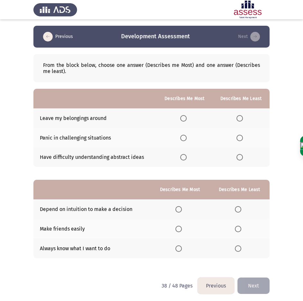
click at [240, 139] on span "Select an option" at bounding box center [239, 138] width 6 height 6
click at [240, 139] on input "Select an option" at bounding box center [239, 138] width 6 height 6
click at [184, 157] on span "Select an option" at bounding box center [183, 157] width 6 height 6
click at [184, 157] on input "Select an option" at bounding box center [183, 157] width 6 height 6
click at [240, 210] on span "Select an option" at bounding box center [238, 209] width 6 height 6
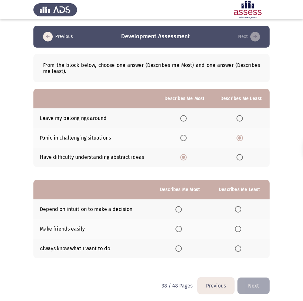
click at [240, 210] on input "Select an option" at bounding box center [238, 209] width 6 height 6
click at [182, 249] on span "Select an option" at bounding box center [178, 248] width 6 height 6
click at [182, 249] on input "Select an option" at bounding box center [178, 248] width 6 height 6
click at [253, 287] on button "Next" at bounding box center [253, 285] width 32 height 16
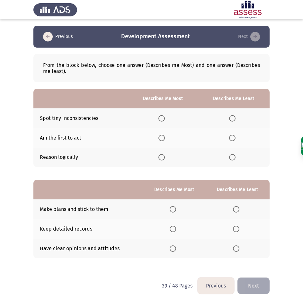
click at [232, 138] on span "Select an option" at bounding box center [232, 138] width 0 height 0
click at [233, 137] on input "Select an option" at bounding box center [232, 138] width 6 height 6
click at [163, 159] on span "Select an option" at bounding box center [161, 157] width 6 height 6
click at [163, 159] on input "Select an option" at bounding box center [161, 157] width 6 height 6
click at [174, 210] on span "Select an option" at bounding box center [173, 209] width 6 height 6
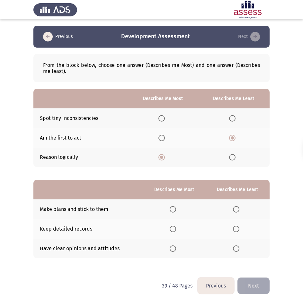
click at [174, 210] on input "Select an option" at bounding box center [173, 209] width 6 height 6
click at [236, 226] on span "Select an option" at bounding box center [236, 228] width 6 height 6
click at [236, 226] on input "Select an option" at bounding box center [236, 228] width 6 height 6
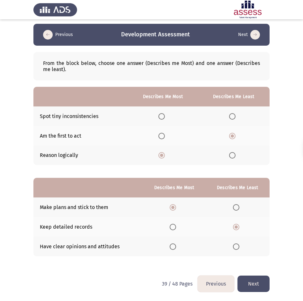
scroll to position [2, 0]
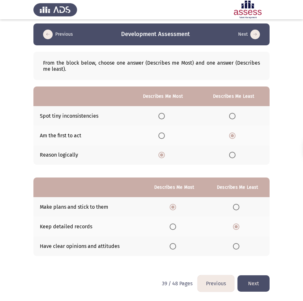
click at [262, 286] on button "Next" at bounding box center [253, 283] width 32 height 16
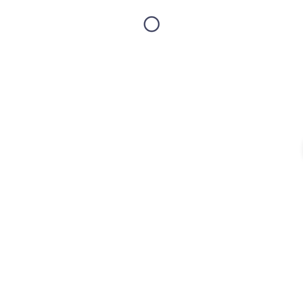
scroll to position [0, 0]
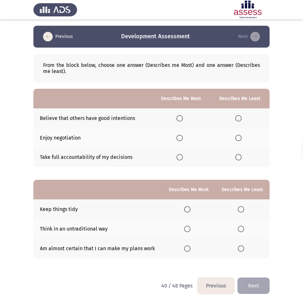
click at [183, 116] on span "Select an option" at bounding box center [179, 118] width 6 height 6
click at [183, 116] on input "Select an option" at bounding box center [179, 118] width 6 height 6
click at [241, 158] on span "Select an option" at bounding box center [238, 157] width 6 height 6
click at [241, 158] on input "Select an option" at bounding box center [238, 157] width 6 height 6
click at [244, 208] on span "Select an option" at bounding box center [241, 209] width 6 height 6
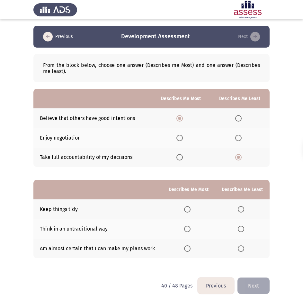
click at [244, 208] on input "Select an option" at bounding box center [241, 209] width 6 height 6
click at [189, 245] on span "Select an option" at bounding box center [187, 248] width 6 height 6
click at [189, 245] on input "Select an option" at bounding box center [187, 248] width 6 height 6
click at [254, 283] on button "Next" at bounding box center [253, 285] width 32 height 16
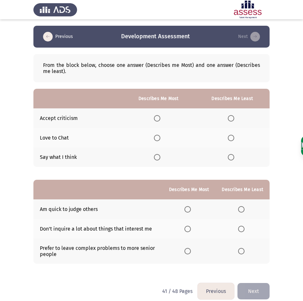
click at [231, 139] on span "Select an option" at bounding box center [231, 138] width 6 height 6
click at [231, 139] on input "Select an option" at bounding box center [231, 138] width 6 height 6
click at [156, 158] on span "Select an option" at bounding box center [157, 157] width 6 height 6
click at [156, 158] on input "Select an option" at bounding box center [157, 157] width 6 height 6
click at [243, 208] on span "Select an option" at bounding box center [241, 209] width 6 height 6
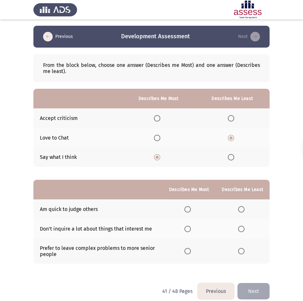
click at [243, 208] on input "Select an option" at bounding box center [241, 209] width 6 height 6
click at [190, 230] on span "Select an option" at bounding box center [187, 228] width 6 height 6
click at [190, 230] on input "Select an option" at bounding box center [187, 228] width 6 height 6
click at [261, 288] on button "Next" at bounding box center [253, 291] width 32 height 16
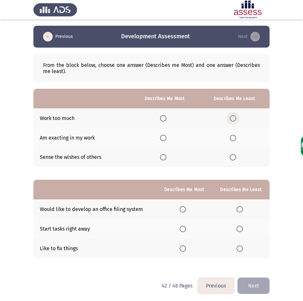
click at [233, 120] on span "Select an option" at bounding box center [233, 118] width 6 height 6
click at [233, 120] on input "Select an option" at bounding box center [233, 118] width 6 height 6
click at [163, 138] on span "Select an option" at bounding box center [163, 138] width 6 height 6
click at [163, 138] on input "Select an option" at bounding box center [163, 138] width 6 height 6
click at [186, 209] on span "Select an option" at bounding box center [183, 209] width 6 height 6
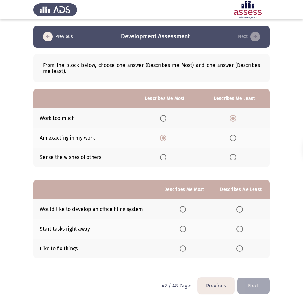
click at [186, 209] on input "Select an option" at bounding box center [183, 209] width 6 height 6
click at [241, 250] on span "Select an option" at bounding box center [239, 248] width 6 height 6
click at [241, 250] on input "Select an option" at bounding box center [239, 248] width 6 height 6
click at [257, 288] on button "Next" at bounding box center [253, 285] width 32 height 16
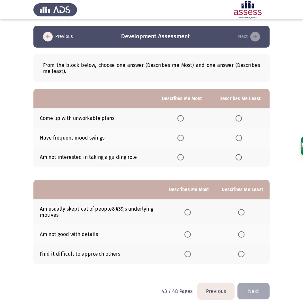
click at [239, 117] on span "Select an option" at bounding box center [238, 118] width 6 height 6
click at [239, 117] on input "Select an option" at bounding box center [238, 118] width 6 height 6
click at [184, 159] on span "Select an option" at bounding box center [180, 157] width 6 height 6
click at [184, 159] on input "Select an option" at bounding box center [180, 157] width 6 height 6
click at [191, 215] on span "Select an option" at bounding box center [187, 212] width 6 height 6
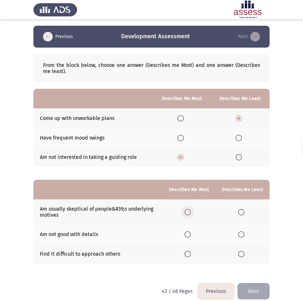
click at [191, 215] on input "Select an option" at bounding box center [187, 212] width 6 height 6
click at [244, 255] on span "Select an option" at bounding box center [241, 254] width 6 height 6
click at [244, 255] on input "Select an option" at bounding box center [241, 254] width 6 height 6
click at [256, 289] on button "Next" at bounding box center [253, 291] width 32 height 16
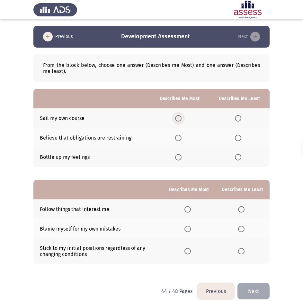
click at [180, 120] on span "Select an option" at bounding box center [178, 118] width 6 height 6
click at [180, 120] on input "Select an option" at bounding box center [178, 118] width 6 height 6
click at [238, 158] on span "Select an option" at bounding box center [238, 157] width 6 height 6
click at [238, 158] on input "Select an option" at bounding box center [238, 157] width 6 height 6
click at [188, 209] on span "Select an option" at bounding box center [188, 209] width 0 height 0
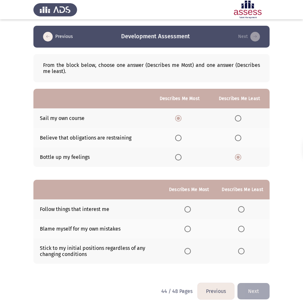
click at [189, 209] on input "Select an option" at bounding box center [187, 209] width 6 height 6
click at [242, 248] on span "Select an option" at bounding box center [241, 251] width 6 height 6
click at [242, 248] on input "Select an option" at bounding box center [241, 251] width 6 height 6
click at [262, 289] on button "Next" at bounding box center [253, 291] width 32 height 16
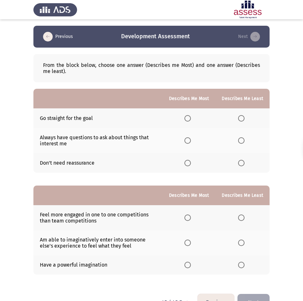
click at [190, 118] on span "Select an option" at bounding box center [187, 118] width 6 height 6
click at [190, 118] on input "Select an option" at bounding box center [187, 118] width 6 height 6
click at [244, 163] on span "Select an option" at bounding box center [241, 163] width 6 height 6
click at [244, 163] on input "Select an option" at bounding box center [241, 163] width 6 height 6
click at [243, 216] on span "Select an option" at bounding box center [241, 217] width 6 height 6
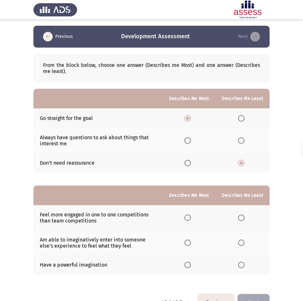
click at [243, 216] on input "Select an option" at bounding box center [241, 217] width 6 height 6
click at [188, 242] on span "Select an option" at bounding box center [187, 242] width 6 height 6
click at [188, 242] on input "Select an option" at bounding box center [187, 242] width 6 height 6
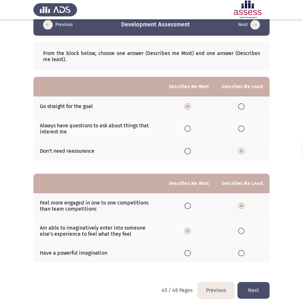
scroll to position [19, 0]
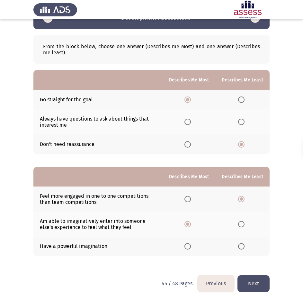
click at [259, 285] on button "Next" at bounding box center [253, 283] width 32 height 16
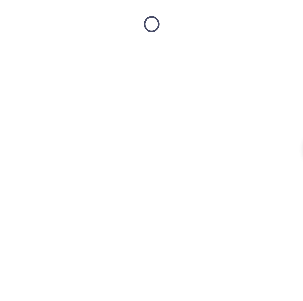
scroll to position [0, 0]
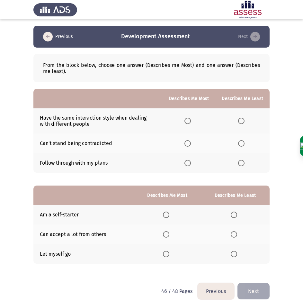
click at [243, 143] on span "Select an option" at bounding box center [241, 143] width 6 height 6
click at [243, 143] on input "Select an option" at bounding box center [241, 143] width 6 height 6
click at [191, 163] on span "Select an option" at bounding box center [187, 163] width 6 height 6
click at [191, 163] on input "Select an option" at bounding box center [187, 163] width 6 height 6
click at [166, 213] on span "Select an option" at bounding box center [166, 214] width 6 height 6
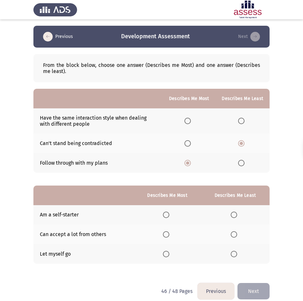
click at [166, 213] on input "Select an option" at bounding box center [166, 214] width 6 height 6
click at [235, 252] on span "Select an option" at bounding box center [234, 254] width 6 height 6
click at [235, 252] on input "Select an option" at bounding box center [234, 254] width 6 height 6
click at [253, 287] on button "Next" at bounding box center [253, 291] width 32 height 16
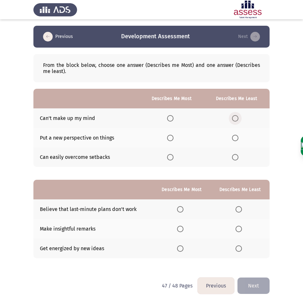
click at [236, 119] on span "Select an option" at bounding box center [235, 118] width 6 height 6
click at [236, 119] on input "Select an option" at bounding box center [235, 118] width 6 height 6
click at [172, 139] on span "Select an option" at bounding box center [170, 138] width 6 height 6
click at [172, 139] on input "Select an option" at bounding box center [170, 138] width 6 height 6
click at [239, 209] on span "Select an option" at bounding box center [239, 209] width 0 height 0
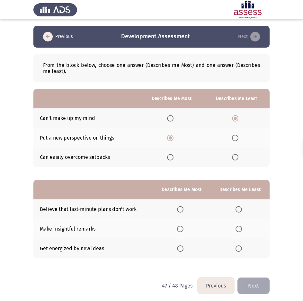
click at [239, 209] on input "Select an option" at bounding box center [238, 209] width 6 height 6
click at [181, 249] on span "Select an option" at bounding box center [180, 248] width 6 height 6
click at [181, 249] on input "Select an option" at bounding box center [180, 248] width 6 height 6
click at [254, 286] on button "Next" at bounding box center [253, 285] width 32 height 16
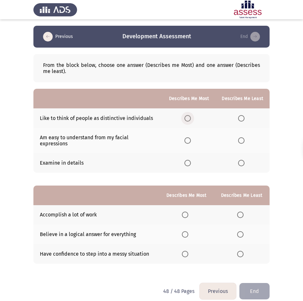
click at [190, 116] on span "Select an option" at bounding box center [187, 118] width 6 height 6
click at [190, 116] on input "Select an option" at bounding box center [187, 118] width 6 height 6
click at [242, 160] on span "Select an option" at bounding box center [241, 163] width 6 height 6
click at [242, 160] on input "Select an option" at bounding box center [241, 163] width 6 height 6
click at [185, 211] on span "Select an option" at bounding box center [185, 214] width 6 height 6
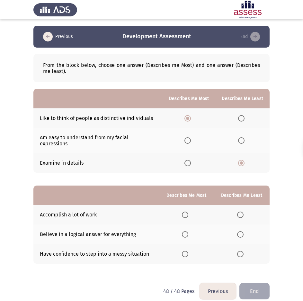
click at [185, 211] on input "Select an option" at bounding box center [185, 214] width 6 height 6
click at [241, 231] on span "Select an option" at bounding box center [240, 234] width 6 height 6
click at [241, 231] on input "Select an option" at bounding box center [240, 234] width 6 height 6
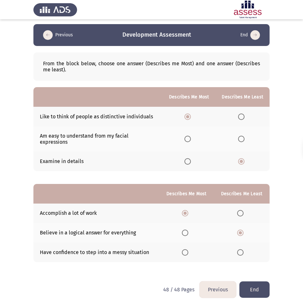
scroll to position [2, 0]
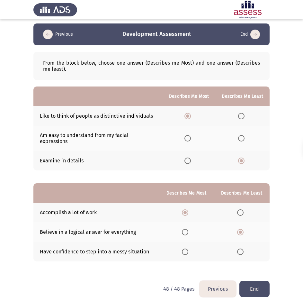
click at [260, 284] on button "End" at bounding box center [254, 288] width 30 height 16
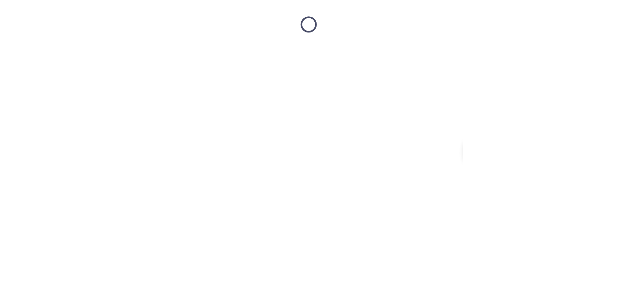
scroll to position [0, 0]
